Goal: Complete application form: Complete application form

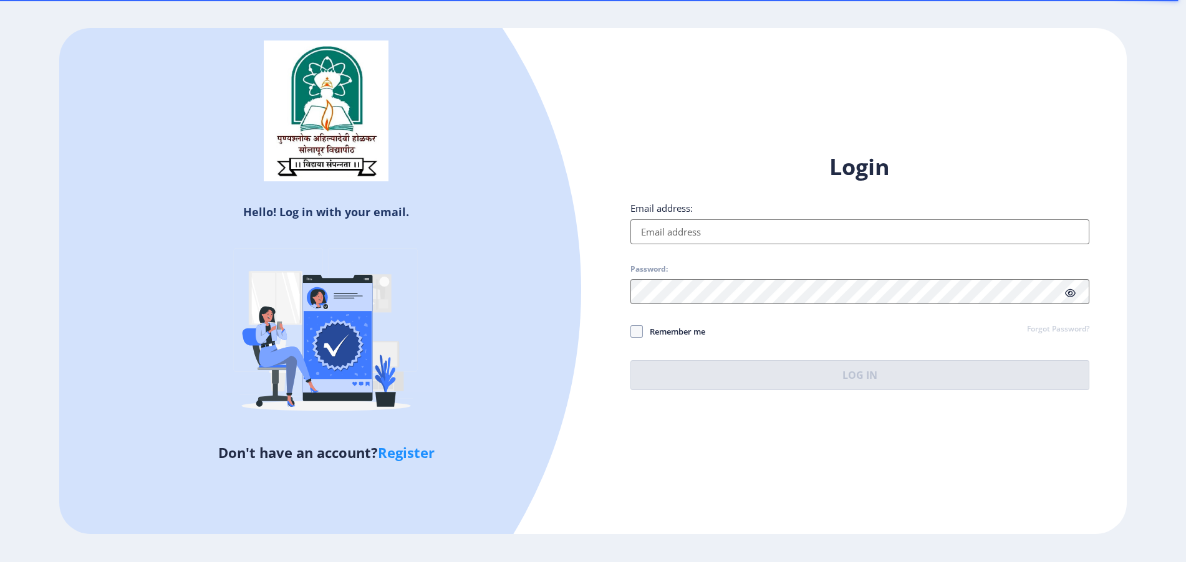
click at [733, 243] on input "Email address:" at bounding box center [859, 231] width 459 height 25
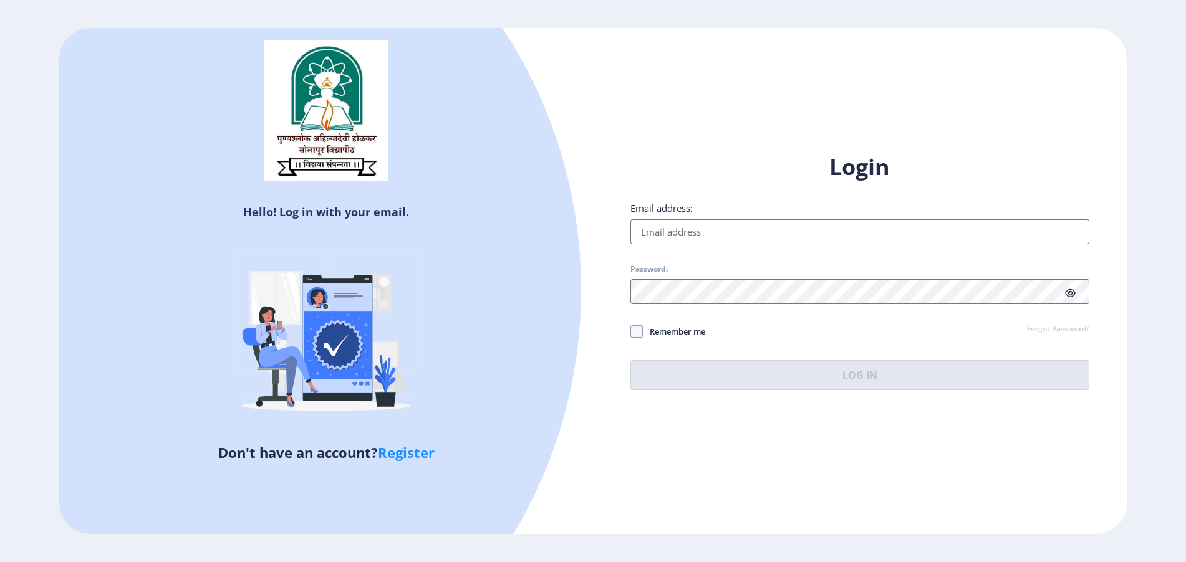
click at [744, 242] on input "Email address:" at bounding box center [859, 231] width 459 height 25
click at [744, 234] on input "Email address:" at bounding box center [859, 231] width 459 height 25
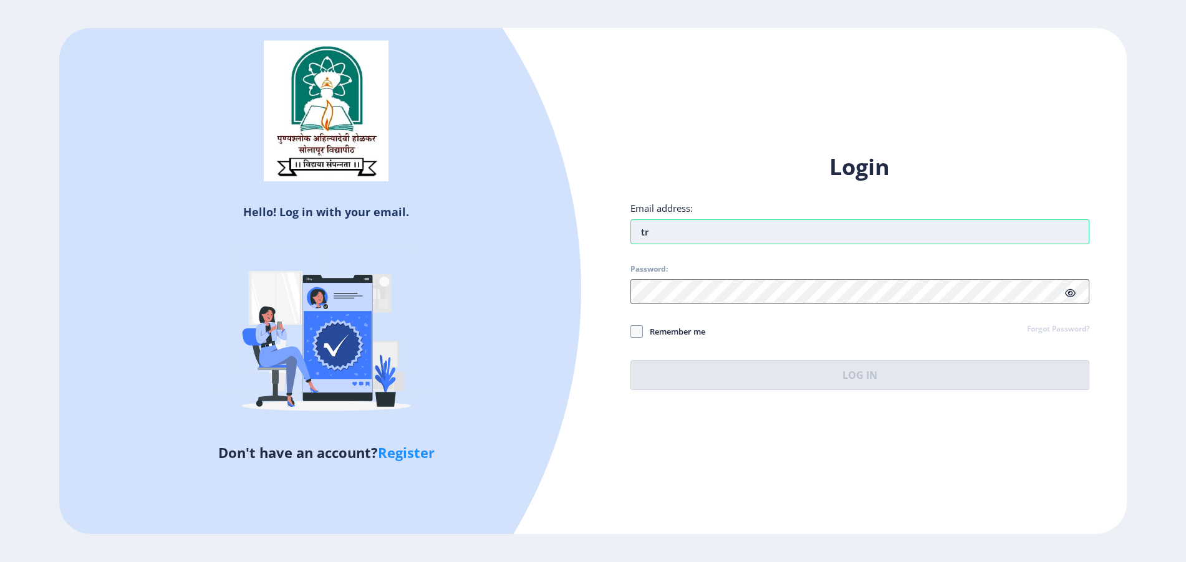
type input "t"
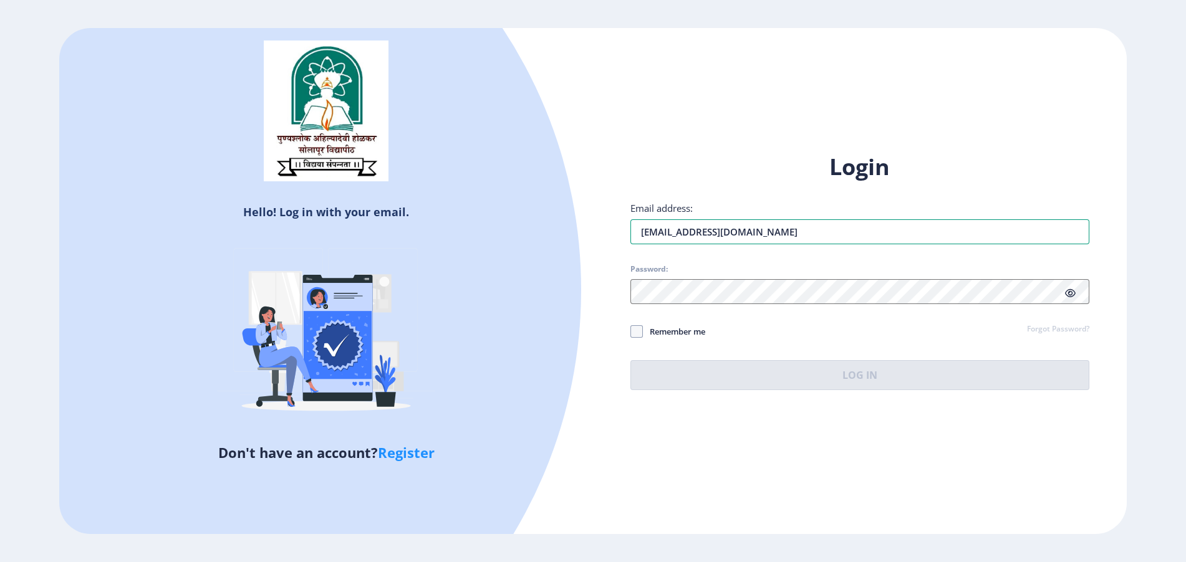
type input "[EMAIL_ADDRESS][DOMAIN_NAME]"
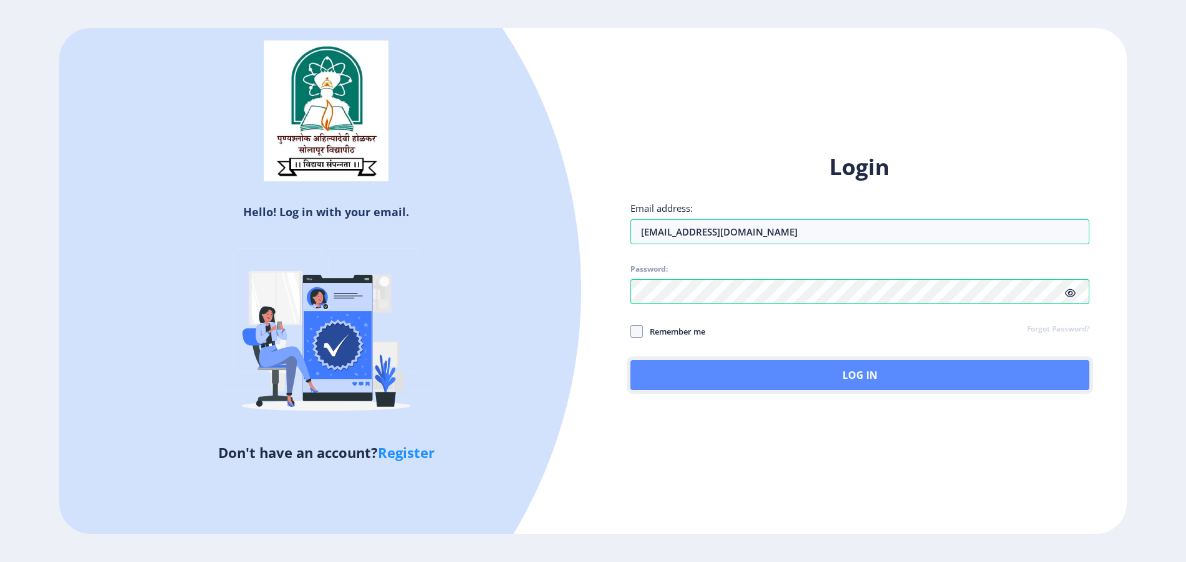
click at [668, 374] on button "Log In" at bounding box center [859, 375] width 459 height 30
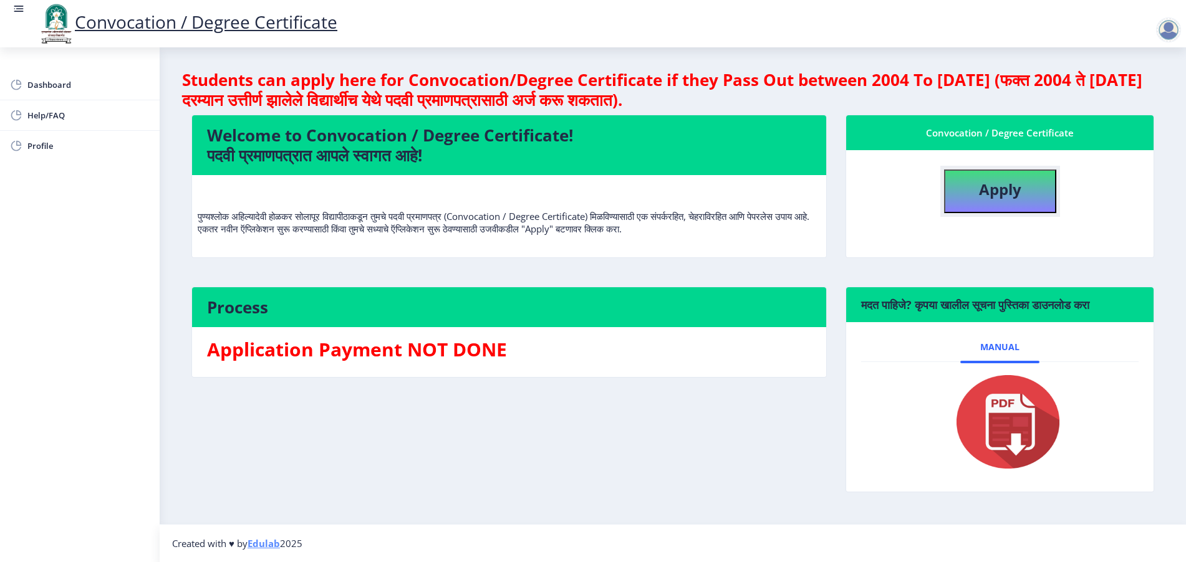
click at [965, 208] on button "Apply" at bounding box center [1000, 192] width 112 height 44
select select
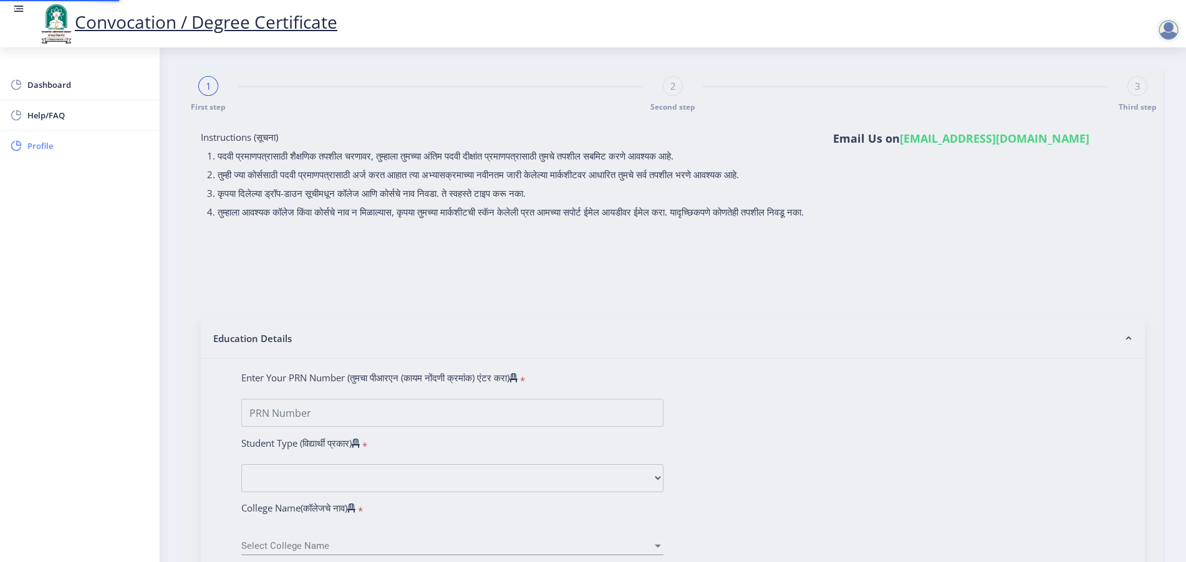
type input "[PERSON_NAME]"
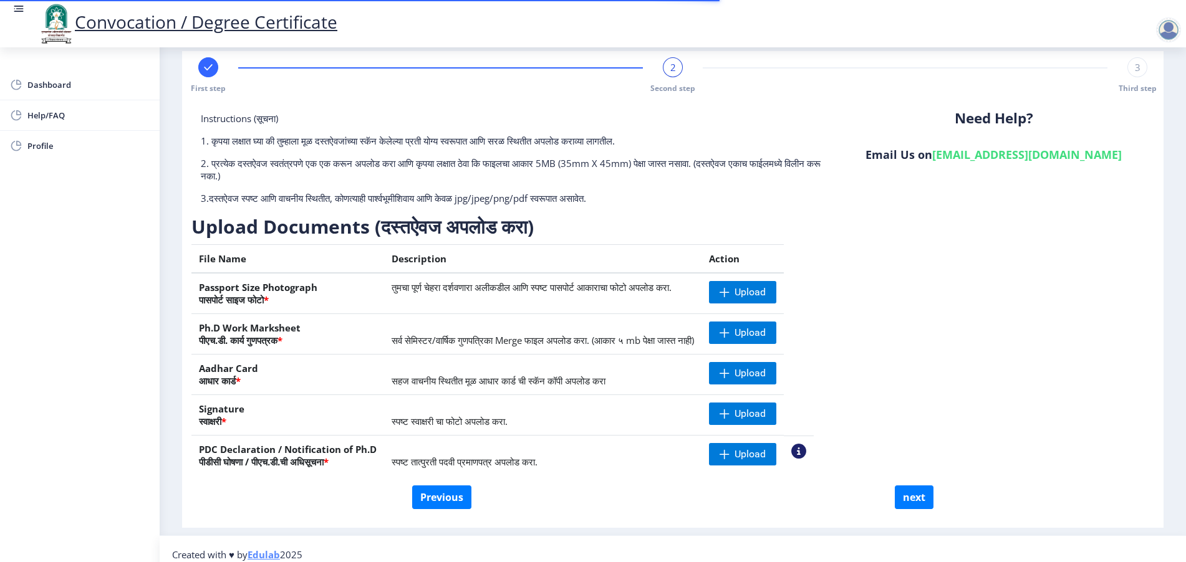
scroll to position [29, 0]
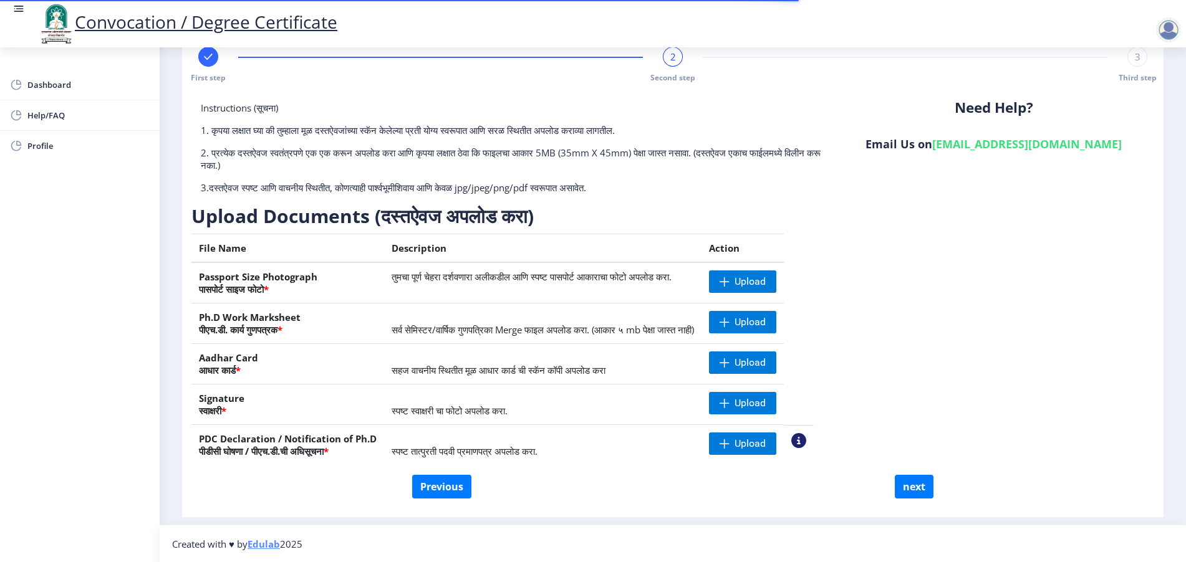
click at [204, 65] on div at bounding box center [208, 57] width 20 height 20
select select "Regular"
select select "English"
select select "April"
select select "PASS CLASS"
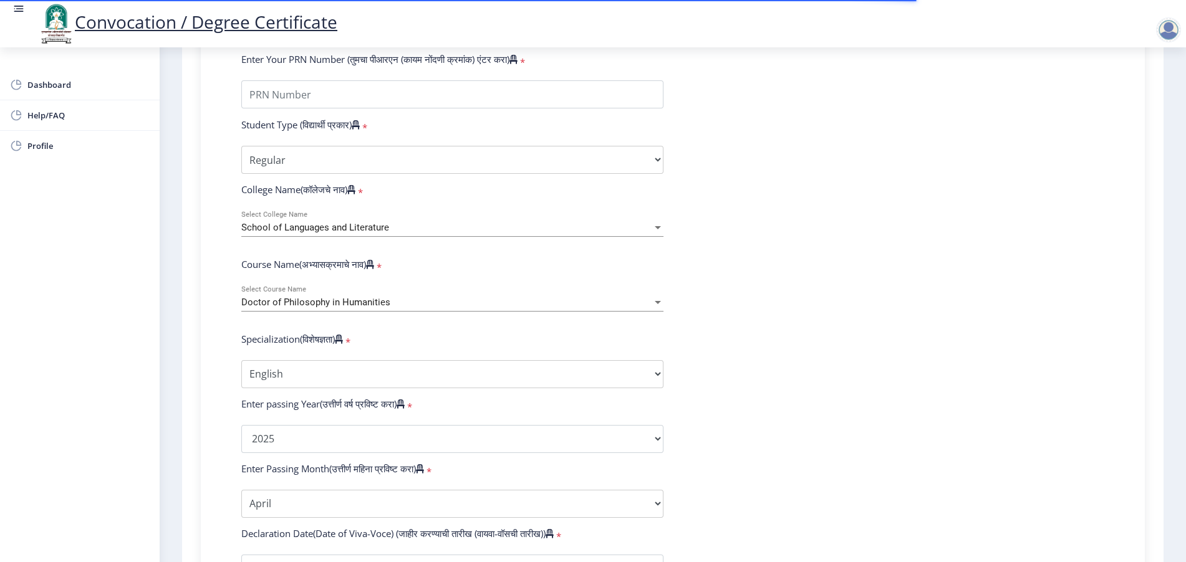
scroll to position [419, 0]
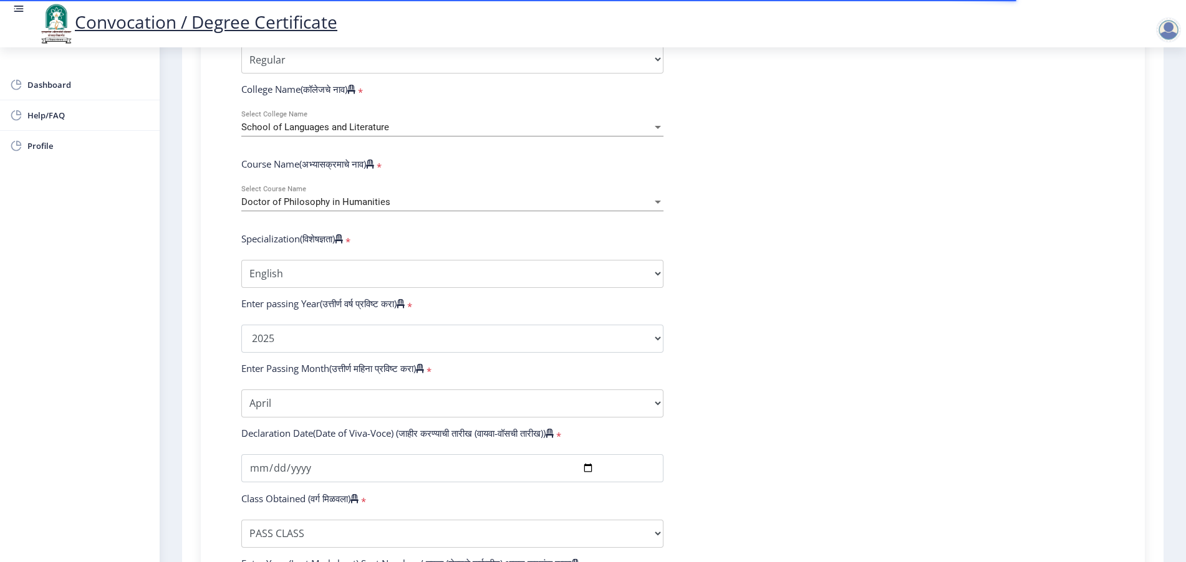
click at [429, 133] on div "School of Languages and Literature" at bounding box center [446, 127] width 411 height 11
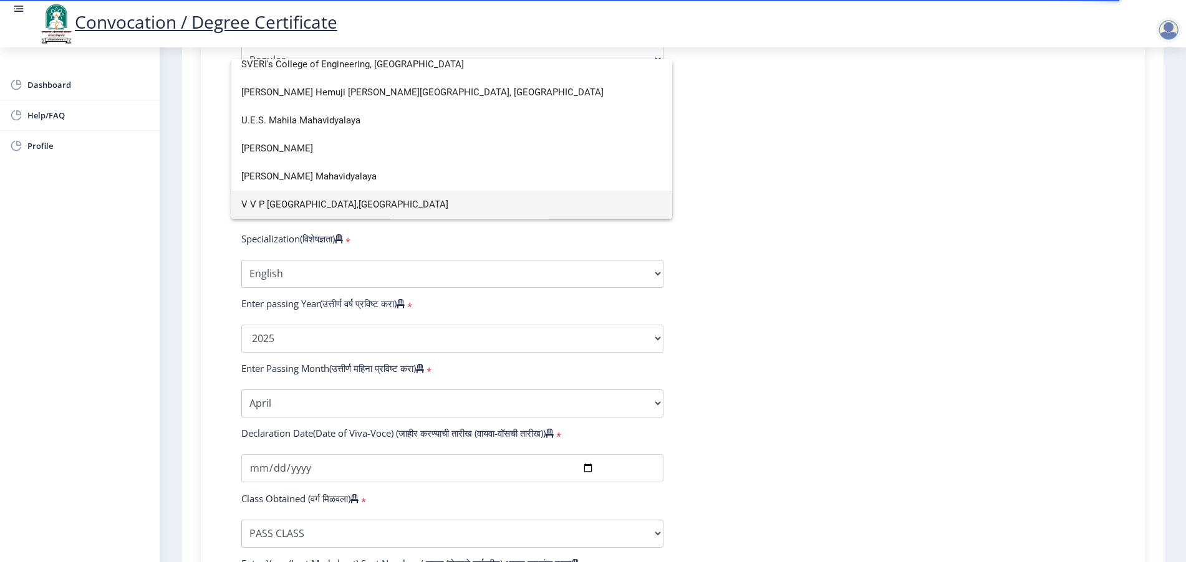
scroll to position [0, 0]
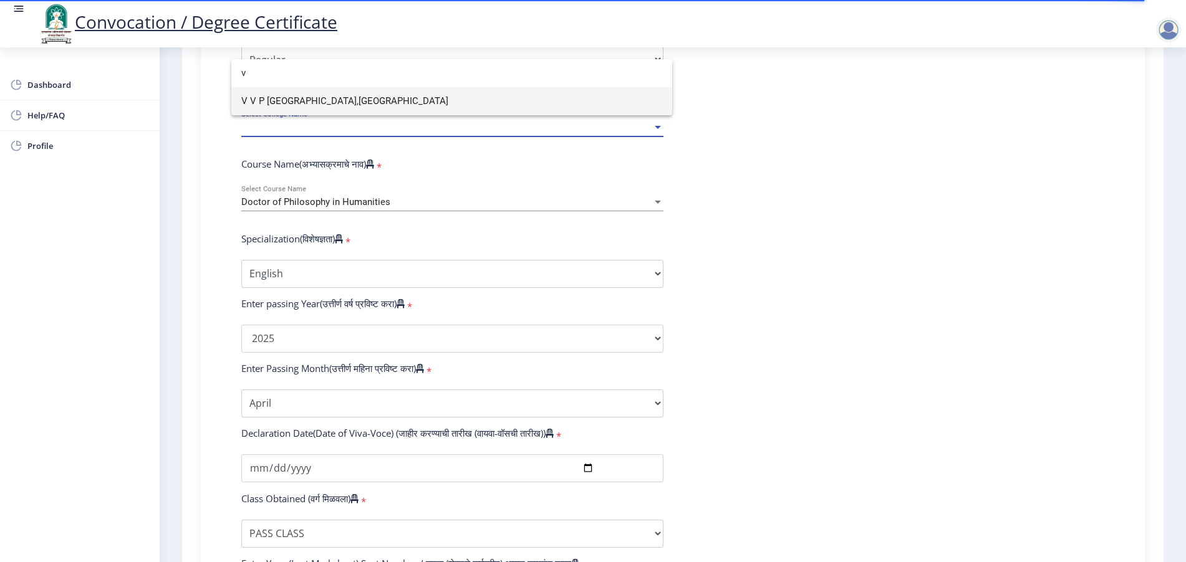
type input "v"
click at [423, 106] on span "V V P [GEOGRAPHIC_DATA],[GEOGRAPHIC_DATA]" at bounding box center [451, 101] width 421 height 28
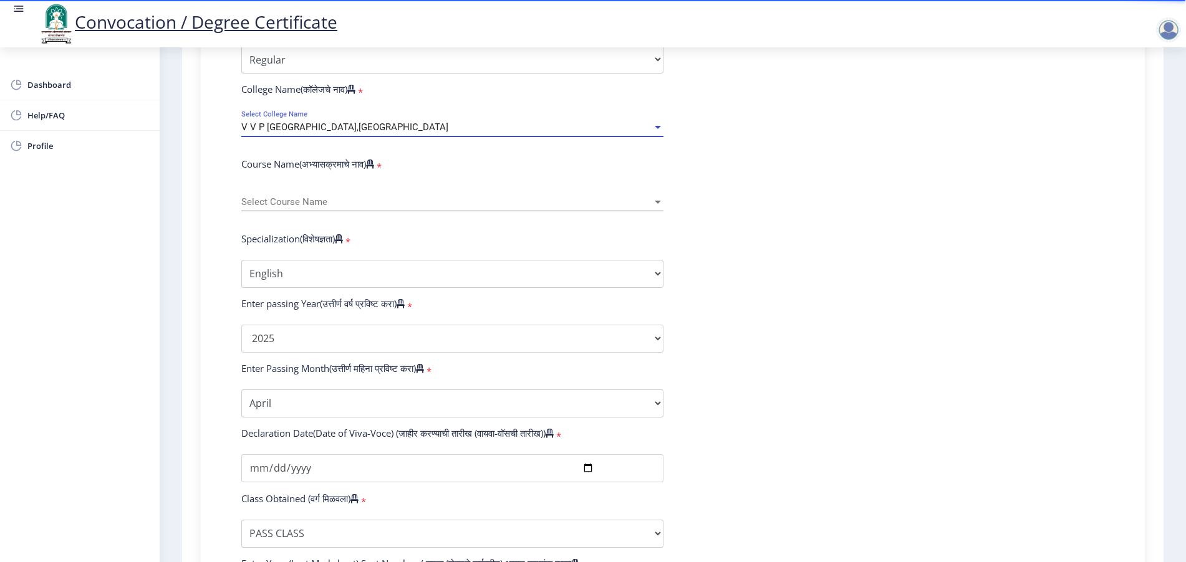
click at [265, 208] on span "Select Course Name" at bounding box center [446, 202] width 411 height 11
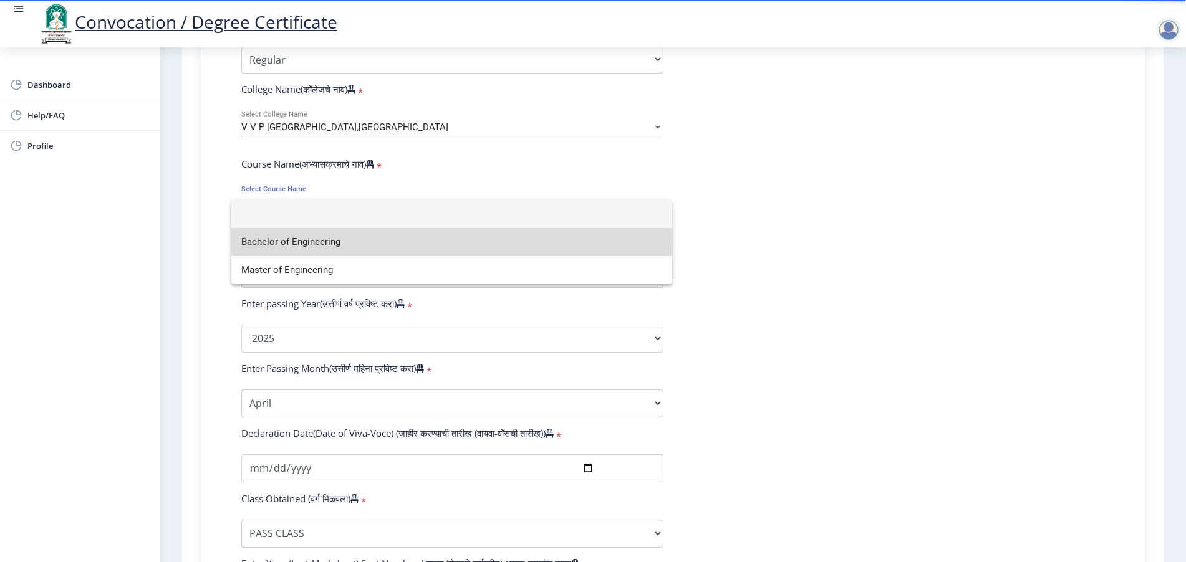
click at [314, 240] on span "Bachelor of Engineering" at bounding box center [451, 242] width 421 height 28
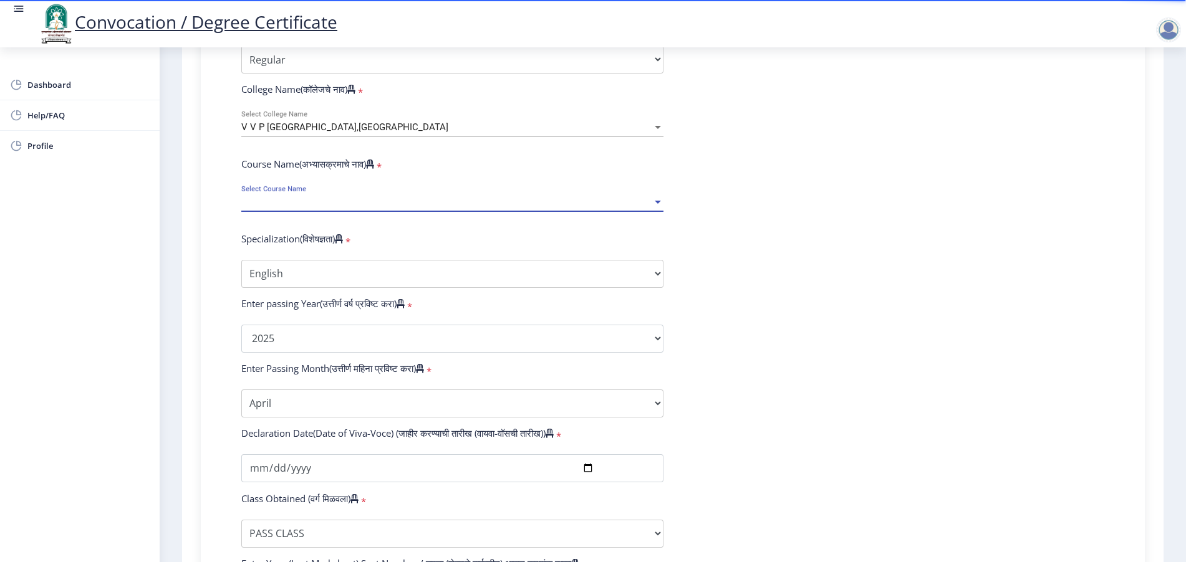
select select "April"
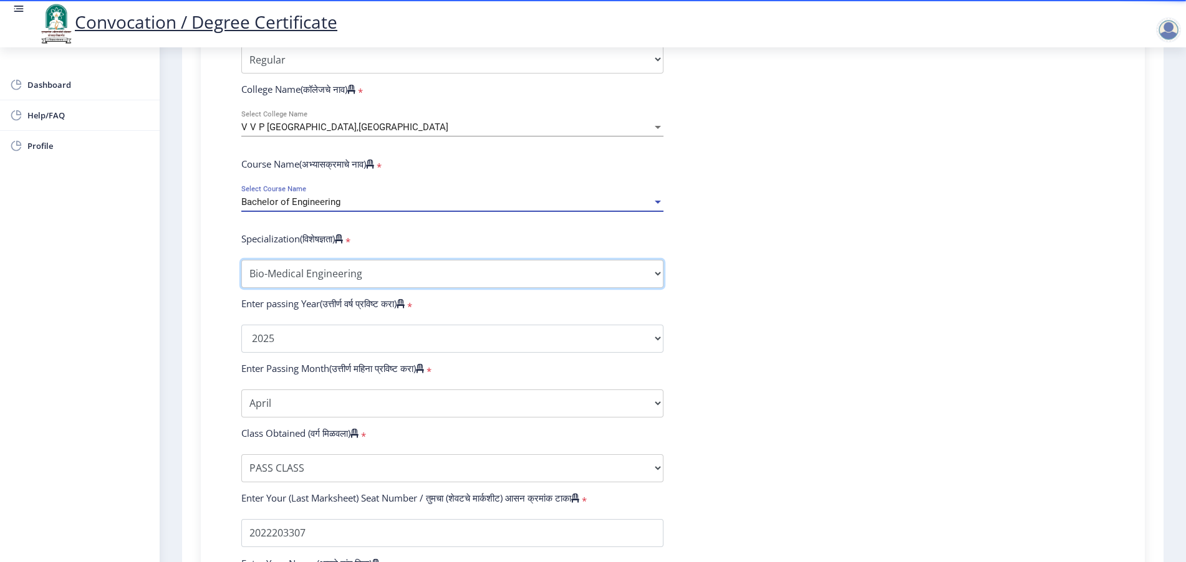
click at [259, 288] on select "Specialization Bio-Medical Engineering Civil Engineering Computer Science & Eng…" at bounding box center [452, 274] width 422 height 28
select select "Computer Science & Engineering"
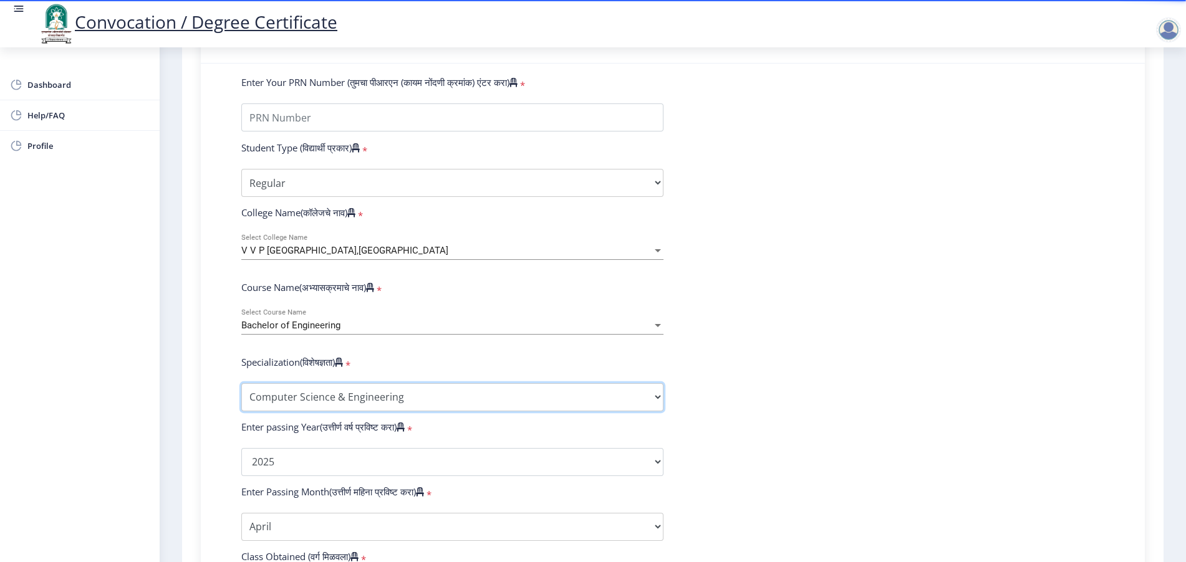
scroll to position [263, 0]
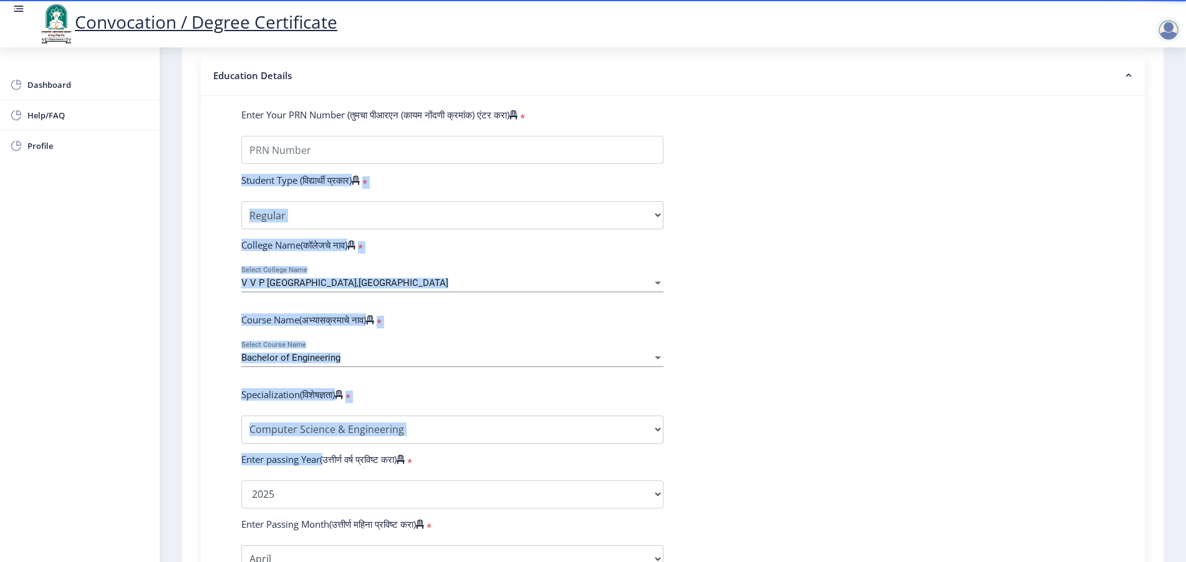
drag, startPoint x: 238, startPoint y: 191, endPoint x: 324, endPoint y: 467, distance: 288.7
click at [324, 467] on form "Enter Your PRN Number (तुमचा पीआरएन (कायम नोंदणी क्रमांक) एंटर करा) * Student T…" at bounding box center [673, 471] width 882 height 726
copy form "Student Type (विद्यार्थी प्रकार) * Select Student Type Regular External College…"
